Goal: Information Seeking & Learning: Learn about a topic

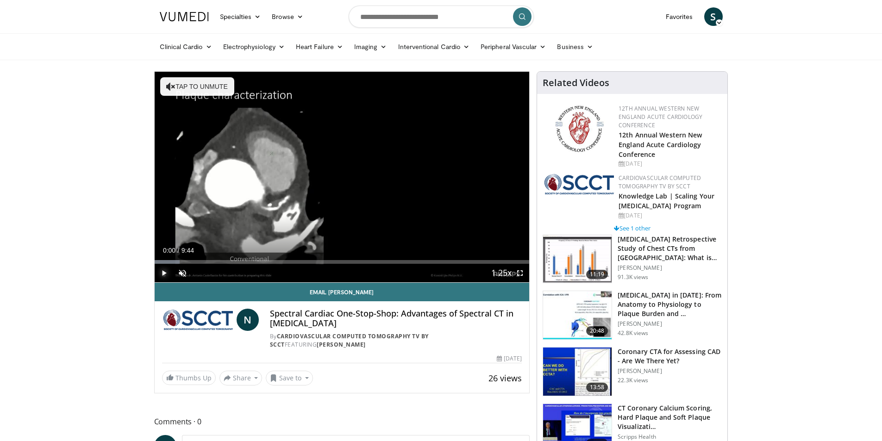
click at [164, 273] on span "Video Player" at bounding box center [164, 273] width 19 height 19
click at [519, 276] on span "Video Player" at bounding box center [520, 273] width 19 height 19
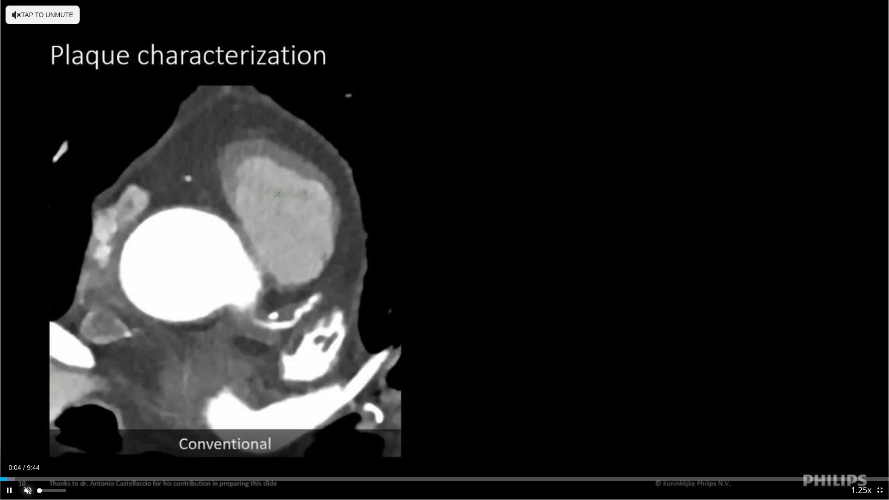
click at [27, 441] on span "Video Player" at bounding box center [28, 490] width 19 height 19
drag, startPoint x: 51, startPoint y: 491, endPoint x: 62, endPoint y: 493, distance: 11.4
click at [62, 441] on div "Volume Level" at bounding box center [50, 490] width 23 height 3
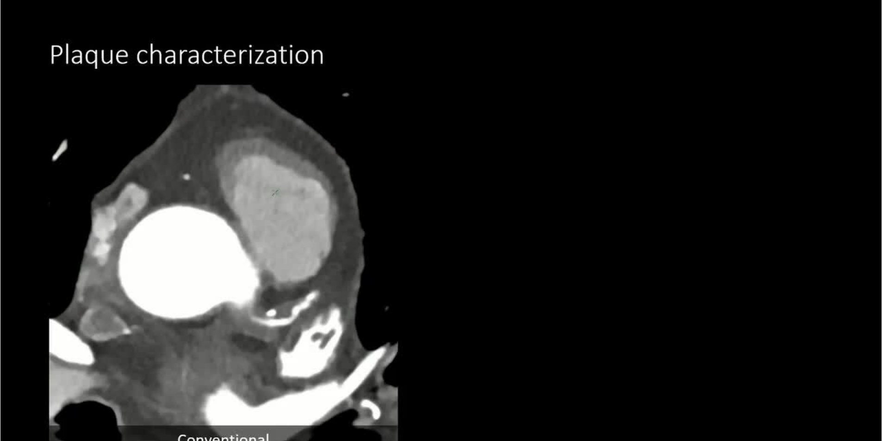
scroll to position [858, 0]
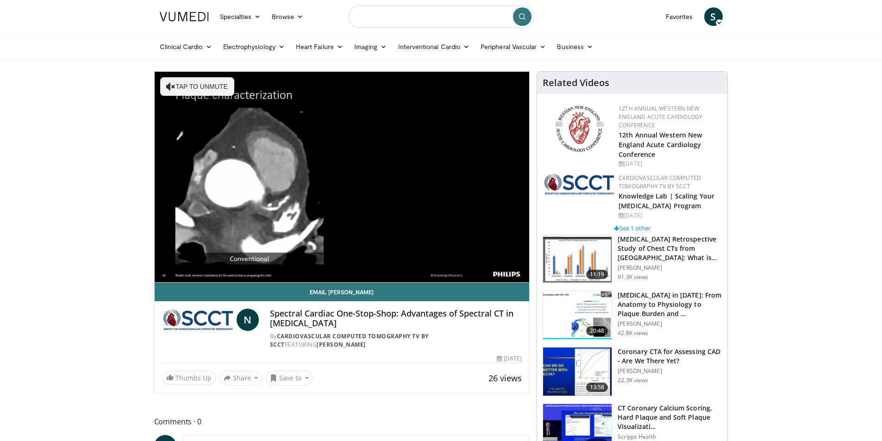
click at [422, 20] on input "Search topics, interventions" at bounding box center [441, 17] width 185 height 22
type input "**********"
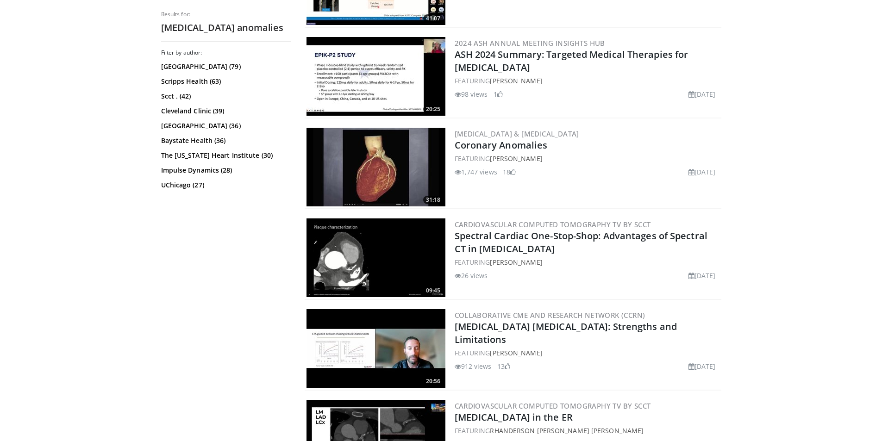
scroll to position [1065, 0]
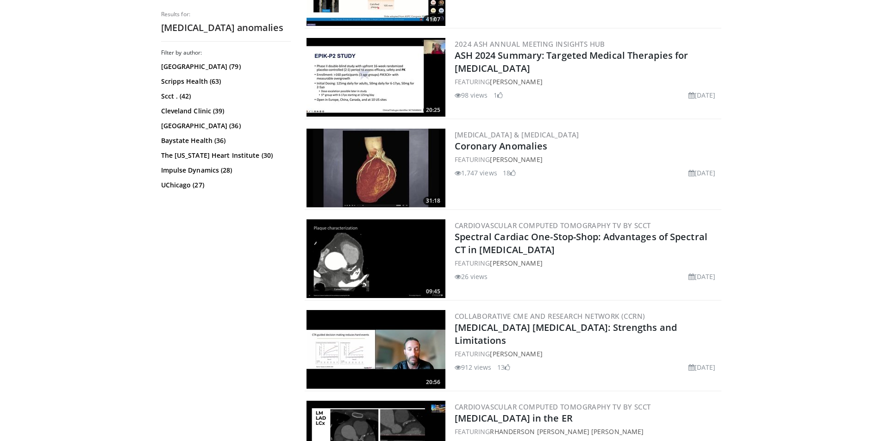
click at [415, 176] on img at bounding box center [376, 168] width 139 height 79
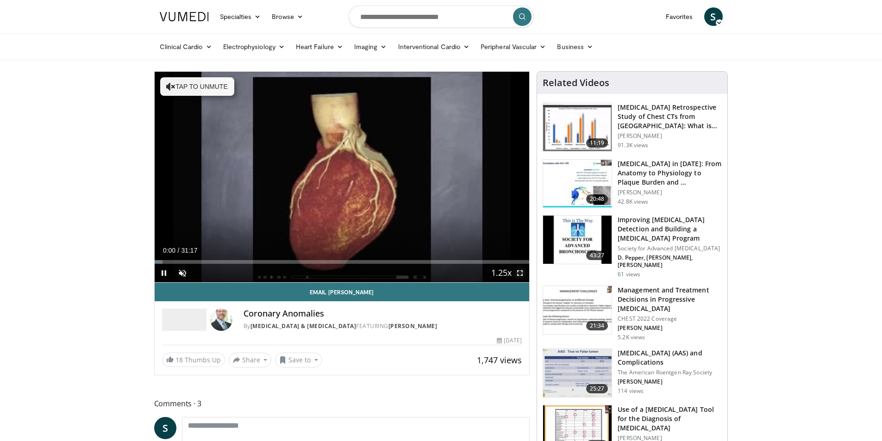
click at [521, 271] on span "Video Player" at bounding box center [520, 273] width 19 height 19
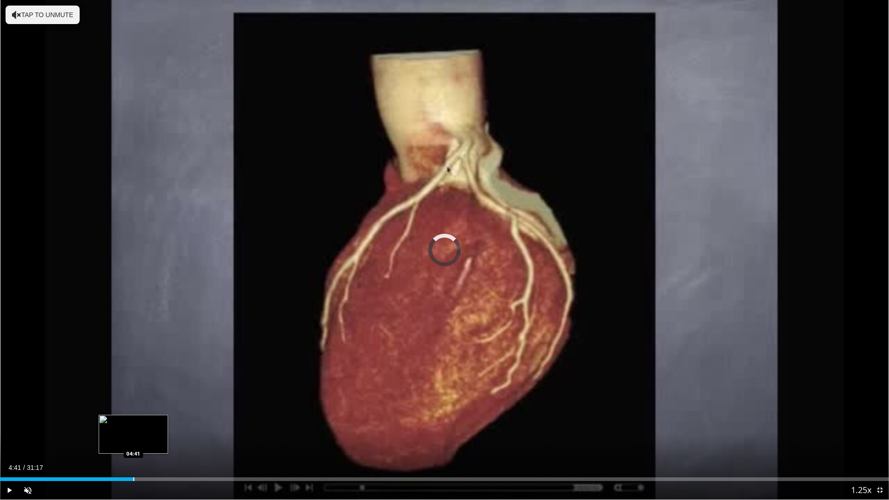
click at [133, 441] on div "Progress Bar" at bounding box center [133, 480] width 1 height 4
click at [151, 441] on div "Progress Bar" at bounding box center [151, 480] width 1 height 4
click at [33, 441] on span "Video Player" at bounding box center [28, 490] width 19 height 19
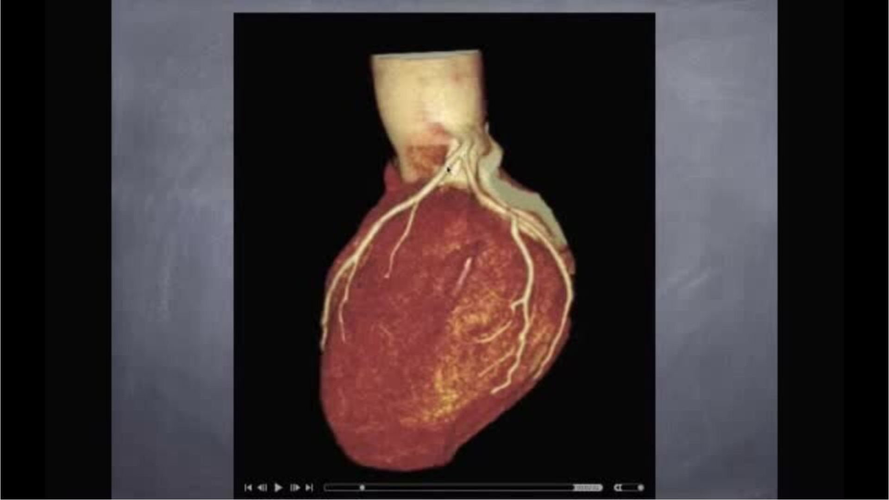
click at [185, 441] on div "10 seconds Tap to unmute" at bounding box center [444, 250] width 889 height 500
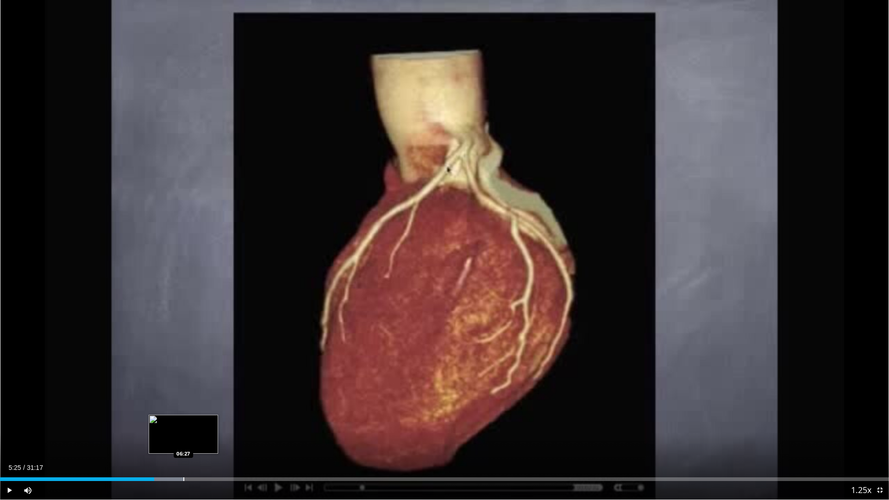
click at [183, 441] on div "Loaded : 20.74% 05:25 06:27" at bounding box center [444, 476] width 889 height 9
click at [233, 441] on div "Loaded : 23.93% 06:26 08:10" at bounding box center [444, 480] width 889 height 4
click at [10, 441] on span "Video Player" at bounding box center [9, 490] width 19 height 19
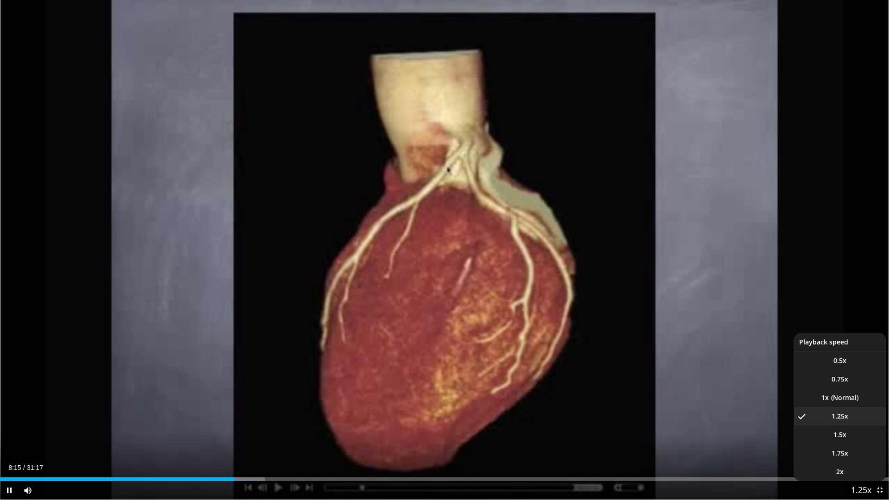
click at [869, 441] on button "Playback Rate" at bounding box center [861, 490] width 19 height 19
click at [844, 441] on span "1.75x" at bounding box center [840, 453] width 17 height 9
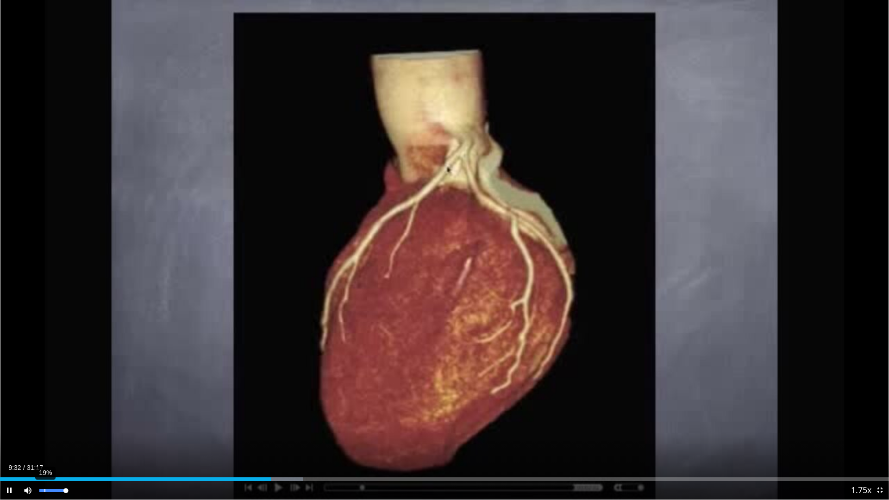
click at [45, 441] on div "19%" at bounding box center [52, 490] width 26 height 3
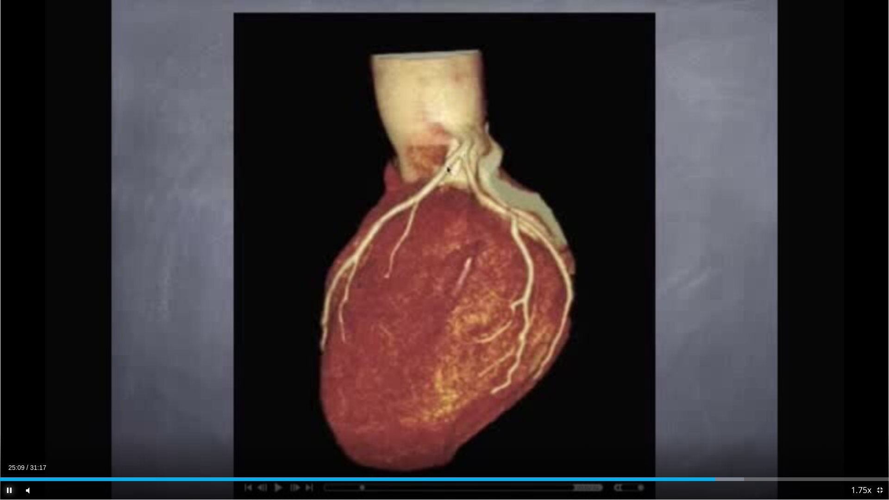
click at [10, 441] on span "Video Player" at bounding box center [9, 490] width 19 height 19
click at [8, 441] on span "Video Player" at bounding box center [9, 490] width 19 height 19
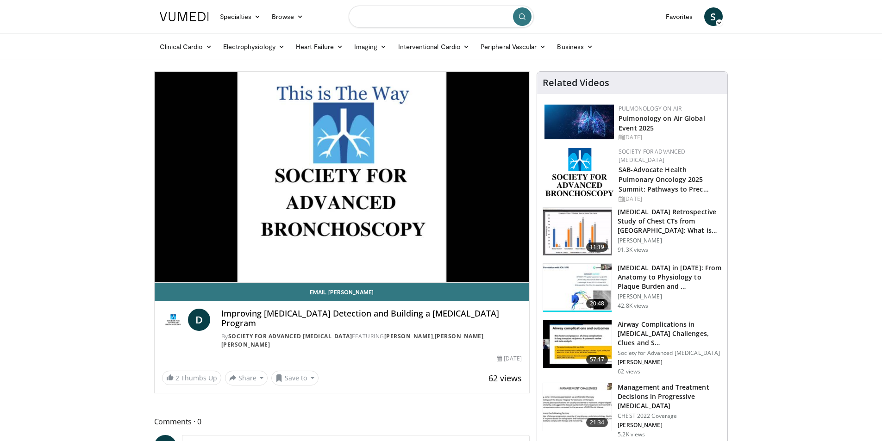
click at [390, 16] on input "Search topics, interventions" at bounding box center [441, 17] width 185 height 22
type input "**********"
click at [525, 15] on icon "submit" at bounding box center [522, 16] width 7 height 7
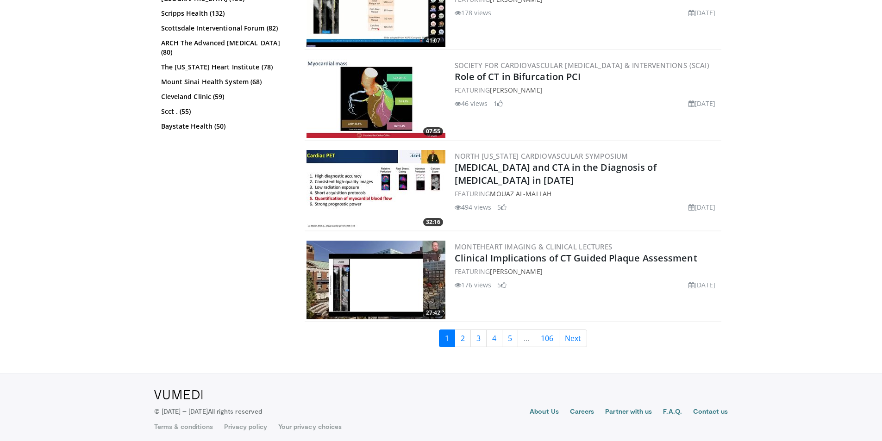
scroll to position [2239, 0]
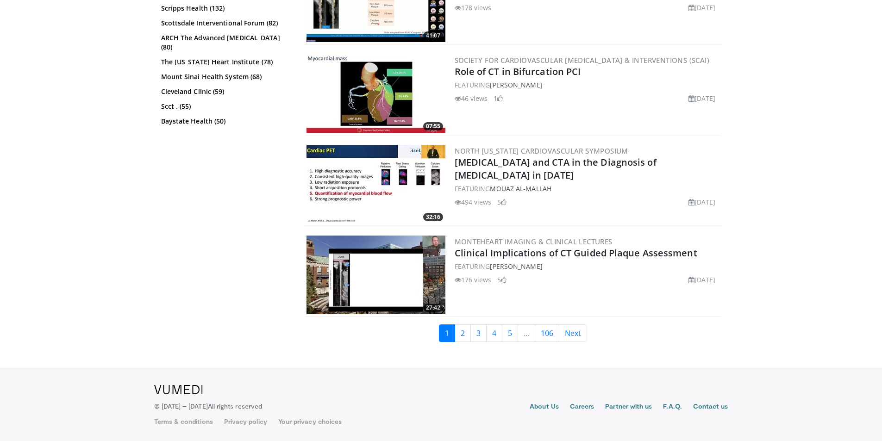
click at [359, 198] on img at bounding box center [376, 184] width 139 height 79
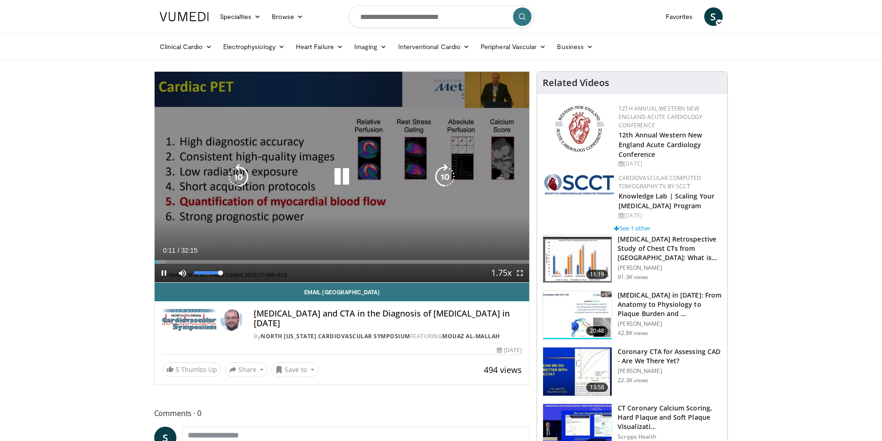
drag, startPoint x: 197, startPoint y: 271, endPoint x: 231, endPoint y: 279, distance: 34.5
click at [229, 278] on div "Mute 100%" at bounding box center [205, 273] width 65 height 19
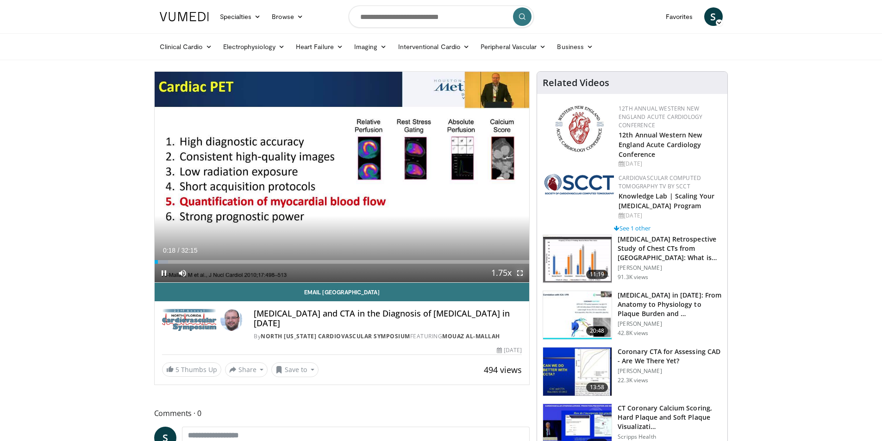
click at [520, 275] on span "Video Player" at bounding box center [520, 273] width 19 height 19
click at [161, 274] on span "Video Player" at bounding box center [164, 273] width 19 height 19
click at [163, 274] on span "Video Player" at bounding box center [164, 273] width 19 height 19
click at [520, 272] on span "Video Player" at bounding box center [520, 273] width 19 height 19
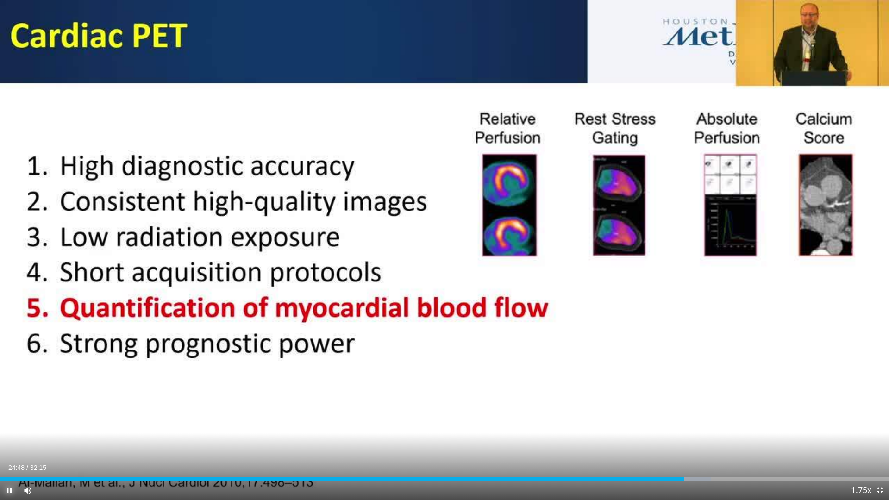
click at [8, 441] on span "Video Player" at bounding box center [9, 490] width 19 height 19
click at [283, 441] on video-js "**********" at bounding box center [444, 250] width 889 height 500
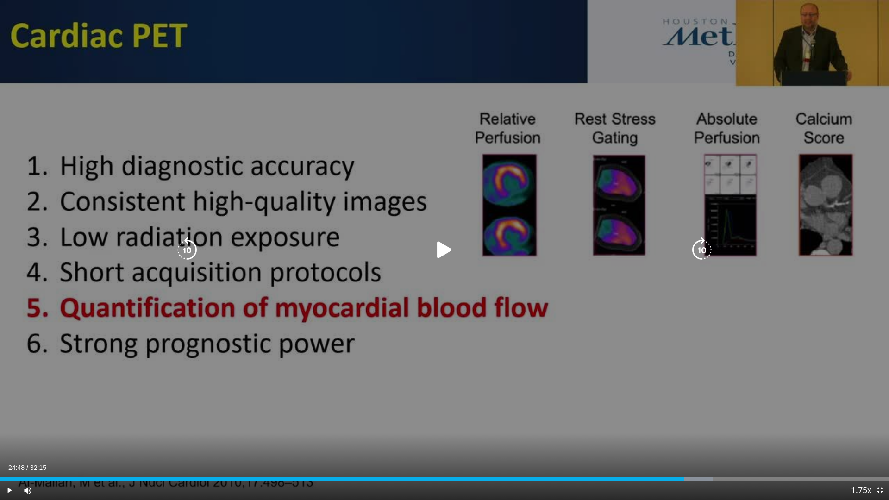
click at [889, 232] on div "10 seconds Tap to unmute" at bounding box center [444, 250] width 889 height 500
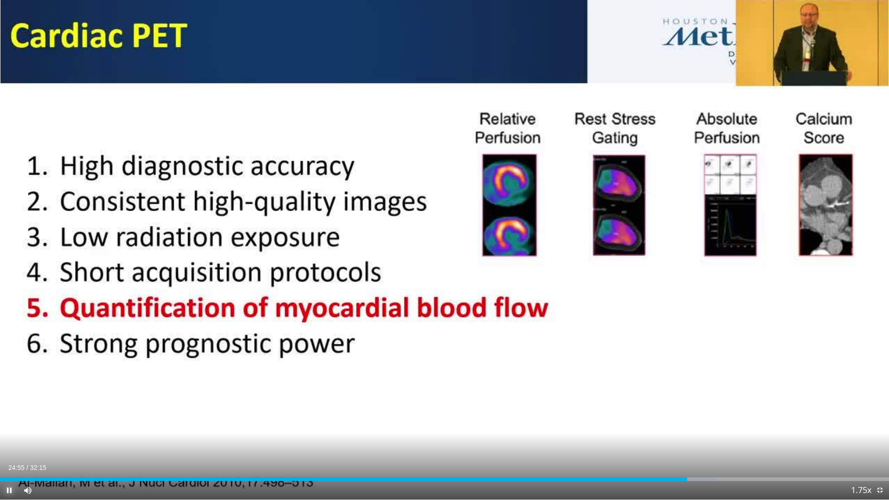
click at [11, 441] on span "Video Player" at bounding box center [9, 490] width 19 height 19
click at [7, 441] on span "Video Player" at bounding box center [9, 490] width 19 height 19
click at [11, 441] on span "Video Player" at bounding box center [9, 490] width 19 height 19
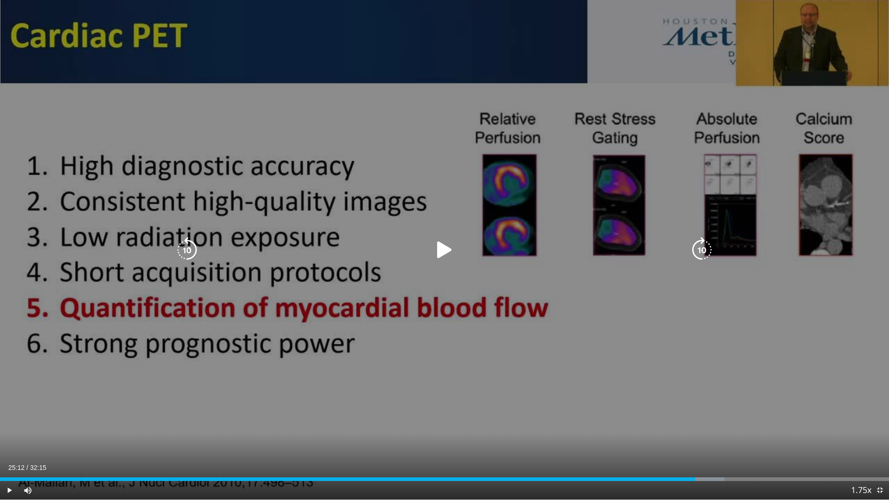
click at [443, 252] on icon "Video Player" at bounding box center [445, 250] width 26 height 26
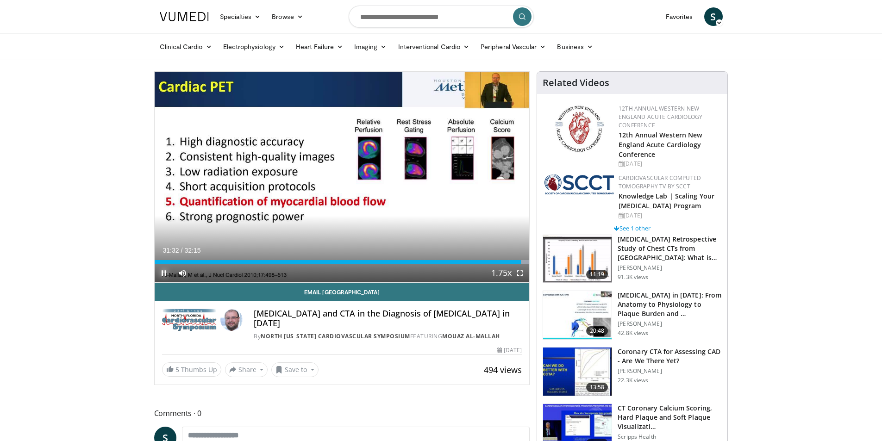
click at [162, 276] on span "Video Player" at bounding box center [164, 273] width 19 height 19
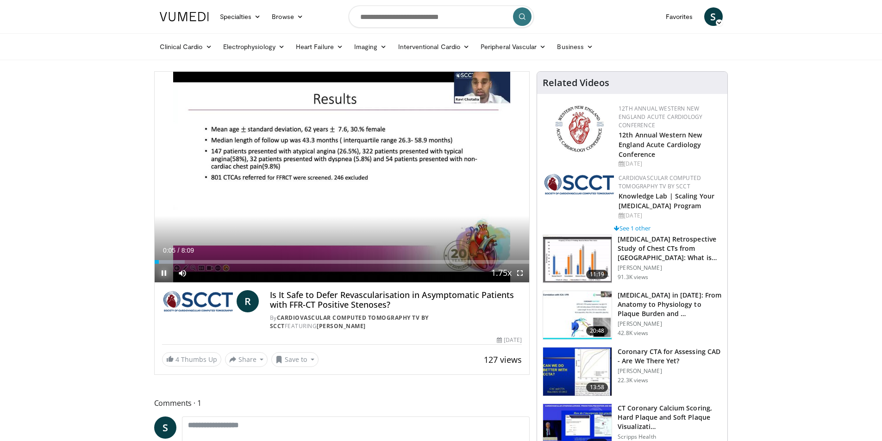
click at [167, 275] on span "Video Player" at bounding box center [164, 273] width 19 height 19
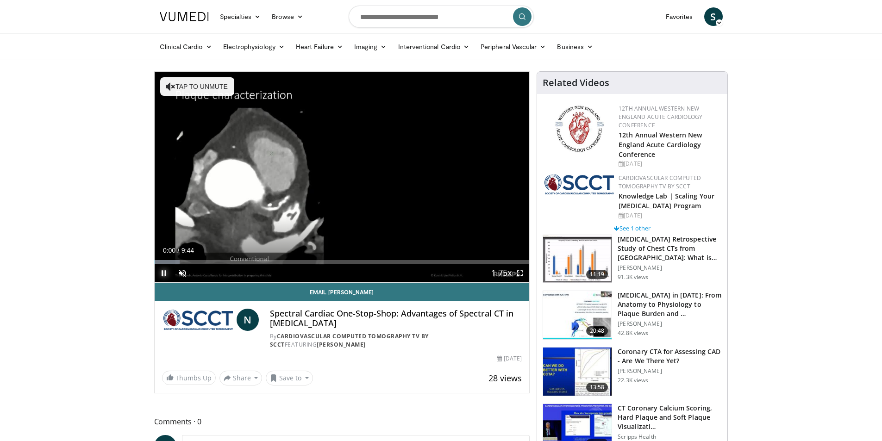
click at [167, 273] on span "Video Player" at bounding box center [164, 273] width 19 height 19
click at [442, 13] on input "Search topics, interventions" at bounding box center [441, 17] width 185 height 22
type input "**********"
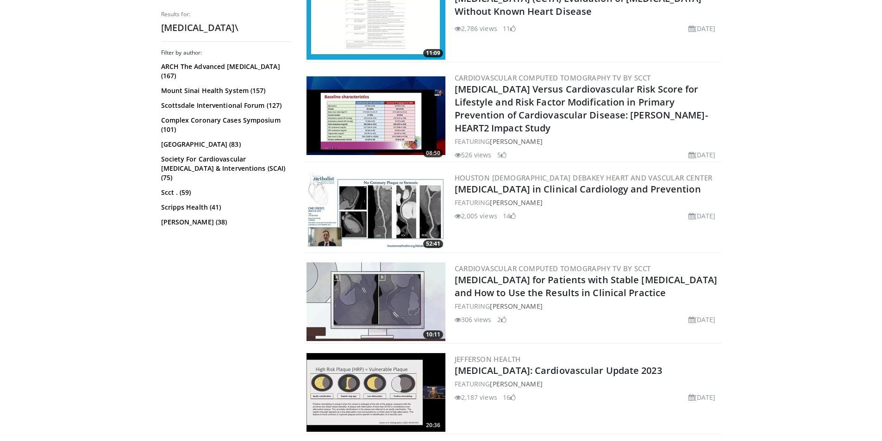
scroll to position [417, 0]
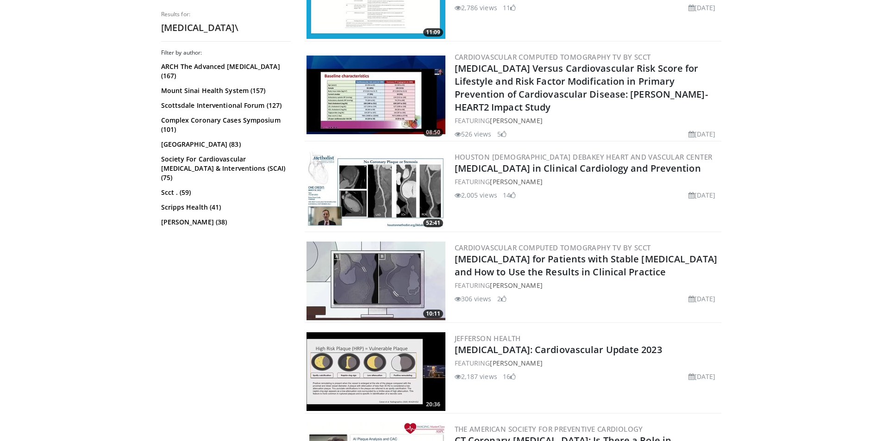
click at [391, 366] on img at bounding box center [376, 372] width 139 height 79
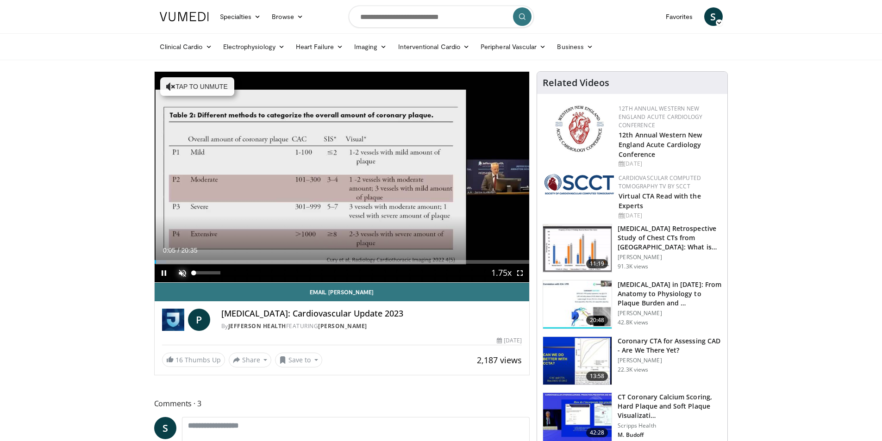
click at [184, 276] on span "Video Player" at bounding box center [182, 273] width 19 height 19
click at [207, 273] on div "47%" at bounding box center [207, 272] width 26 height 3
drag, startPoint x: 207, startPoint y: 273, endPoint x: 199, endPoint y: 273, distance: 7.4
click at [199, 273] on div "Volume Level" at bounding box center [196, 272] width 5 height 3
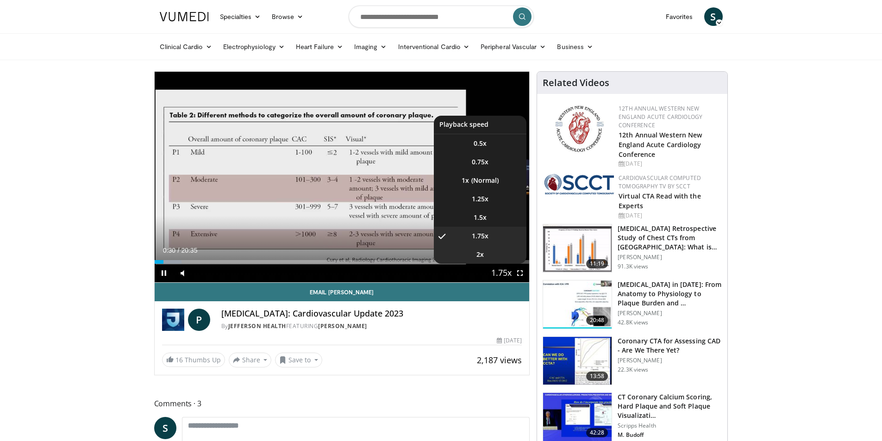
click at [476, 256] on video-js "**********" at bounding box center [342, 177] width 375 height 211
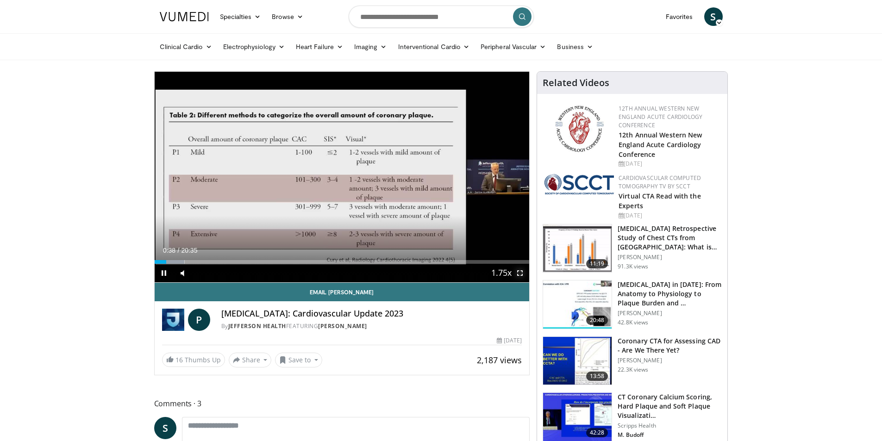
click at [519, 274] on span "Video Player" at bounding box center [520, 273] width 19 height 19
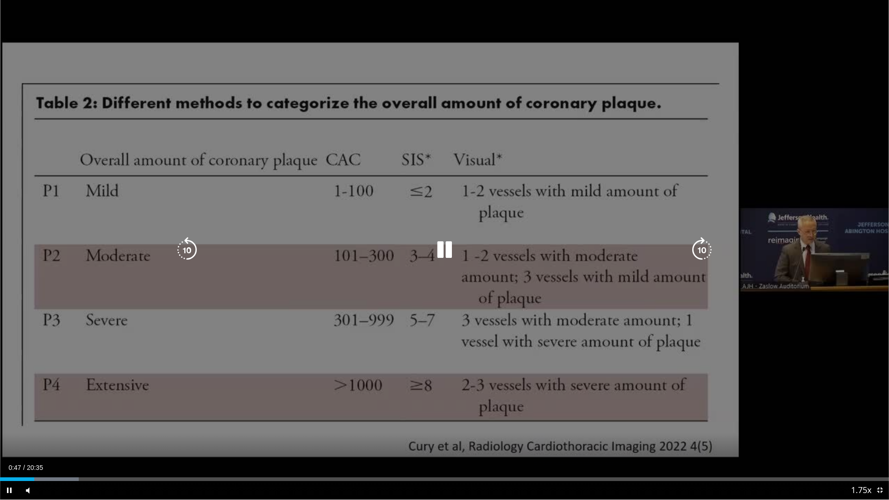
click at [355, 338] on div "10 seconds Tap to unmute" at bounding box center [444, 250] width 889 height 500
click at [633, 381] on div "10 seconds Tap to unmute" at bounding box center [444, 250] width 889 height 500
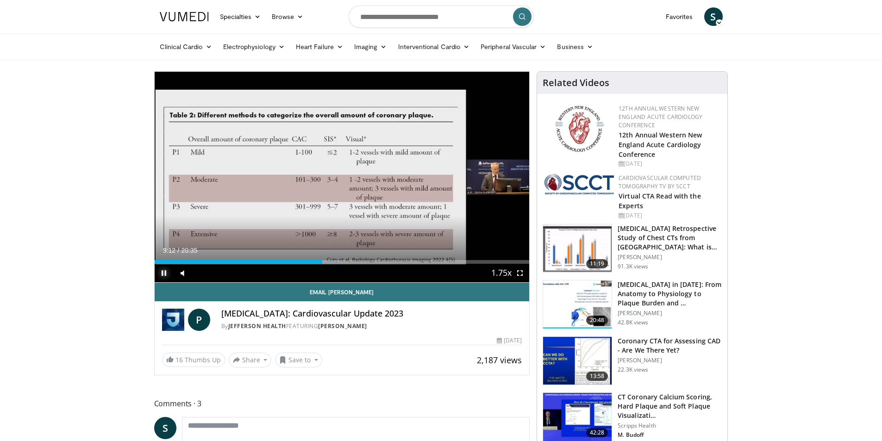
click at [165, 273] on span "Video Player" at bounding box center [164, 273] width 19 height 19
click at [164, 269] on span "Video Player" at bounding box center [164, 273] width 19 height 19
click at [161, 273] on span "Video Player" at bounding box center [164, 273] width 19 height 19
click at [164, 271] on span "Video Player" at bounding box center [164, 273] width 19 height 19
click at [522, 272] on span "Video Player" at bounding box center [520, 273] width 19 height 19
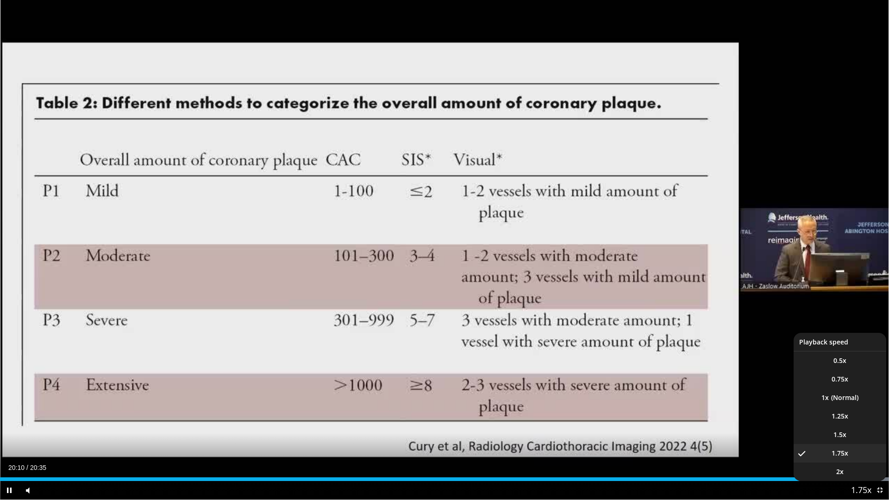
click at [869, 441] on button "Playback Rate" at bounding box center [861, 490] width 19 height 19
click at [854, 441] on li "2x" at bounding box center [840, 472] width 93 height 19
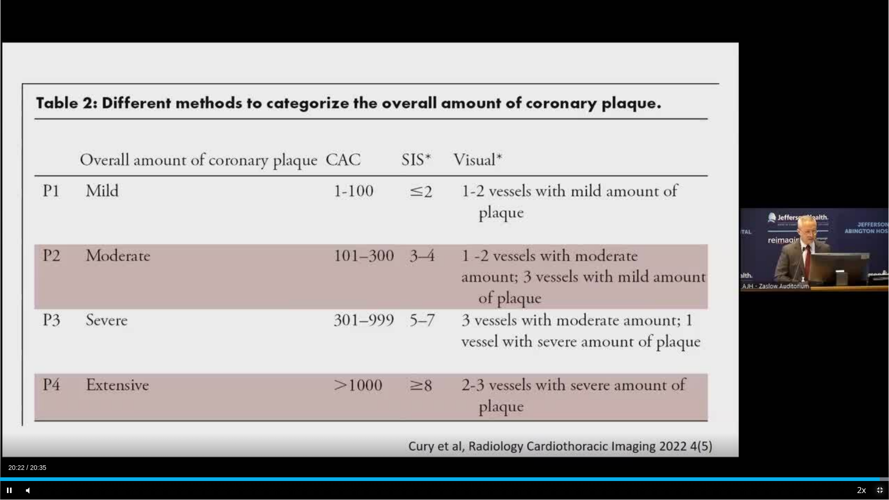
click at [879, 441] on span "Video Player" at bounding box center [880, 490] width 19 height 19
